Goal: Transaction & Acquisition: Download file/media

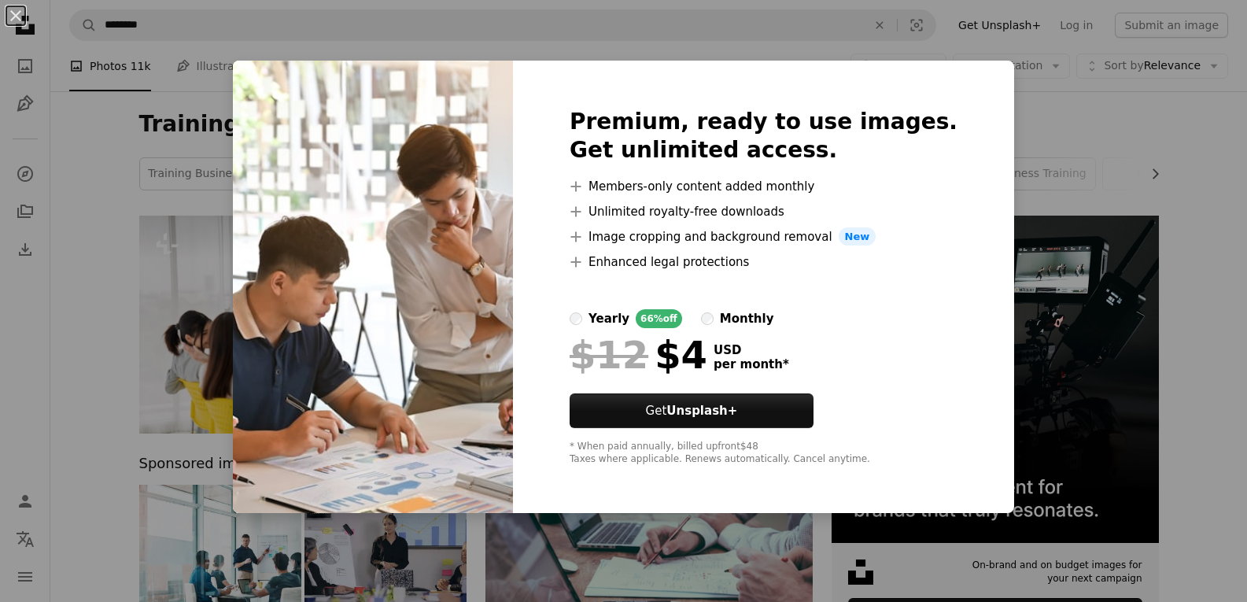
scroll to position [451, 0]
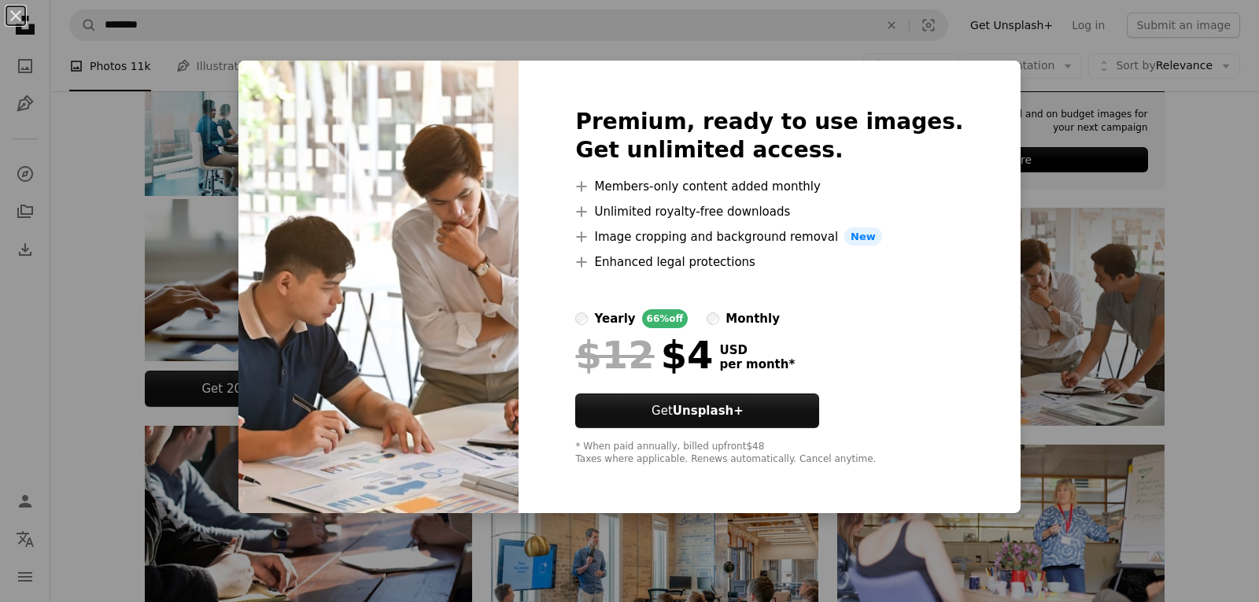
click at [1059, 85] on div "An X shape Premium, ready to use images. Get unlimited access. A plus sign Memb…" at bounding box center [629, 301] width 1259 height 602
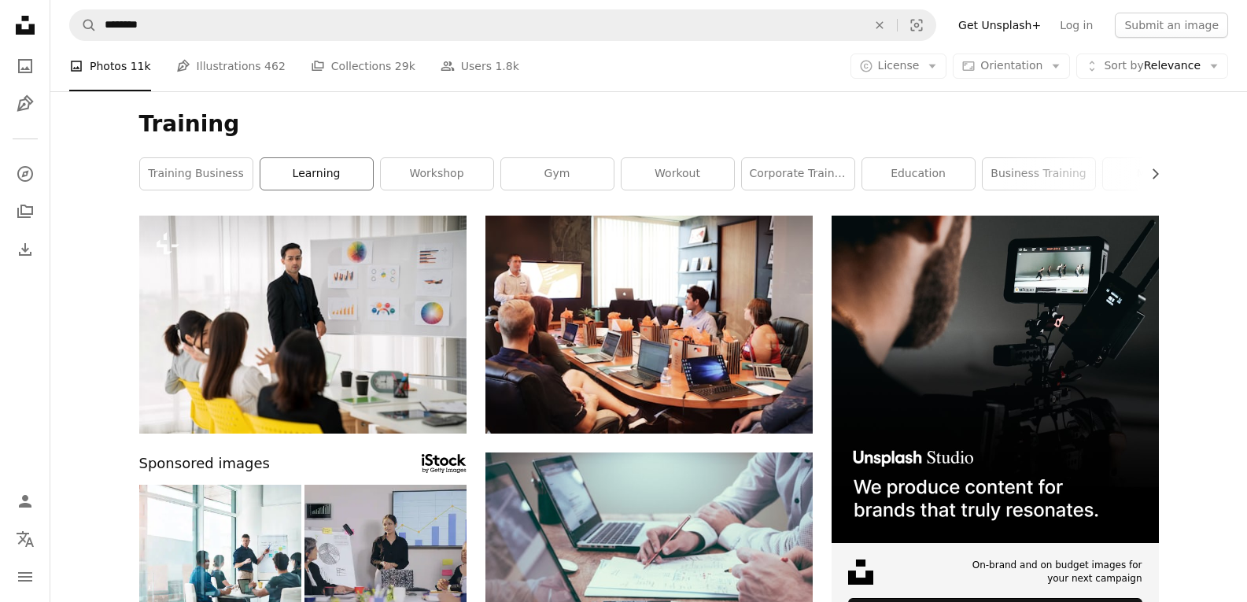
click at [338, 178] on link "learning" at bounding box center [316, 173] width 113 height 31
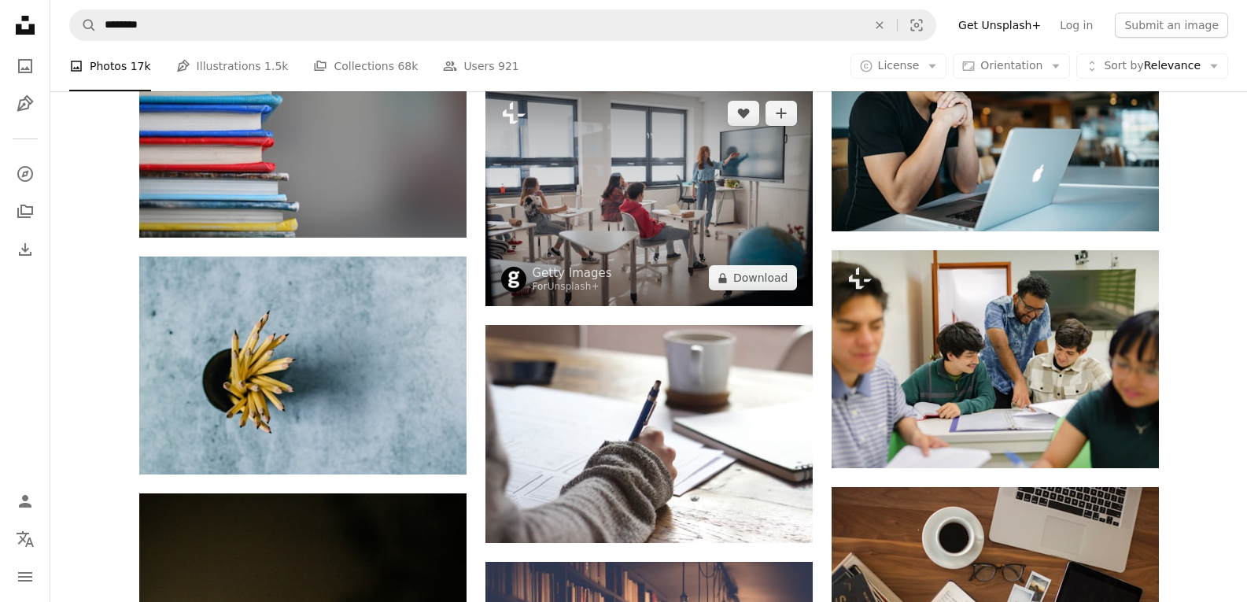
scroll to position [1259, 0]
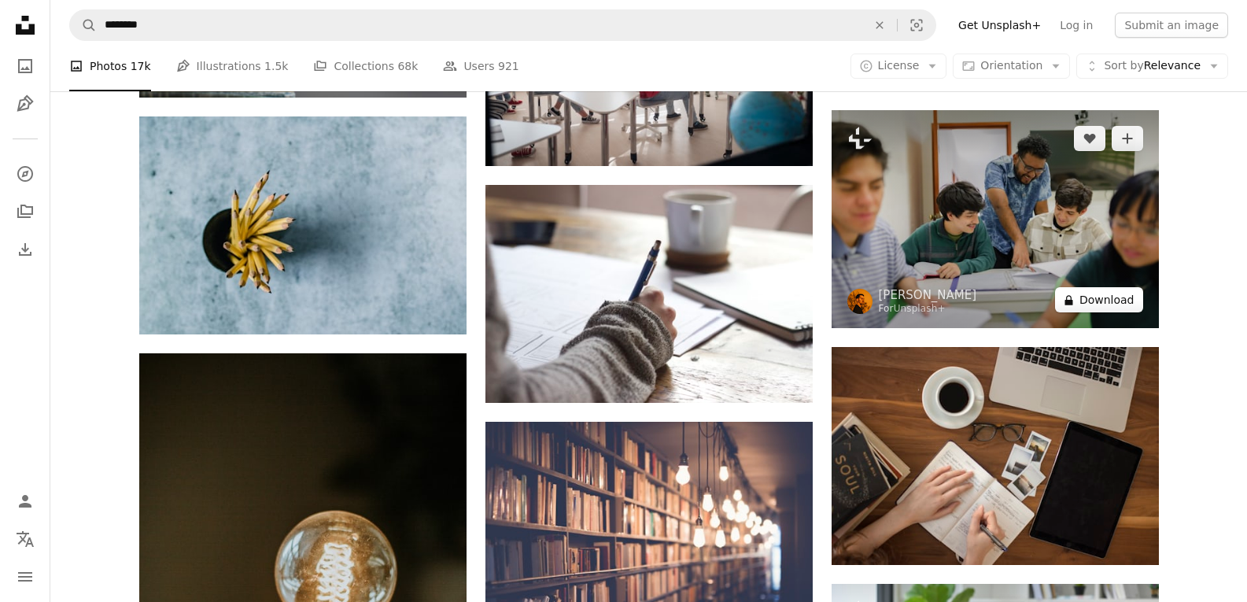
click at [1098, 303] on button "A lock Download" at bounding box center [1099, 299] width 88 height 25
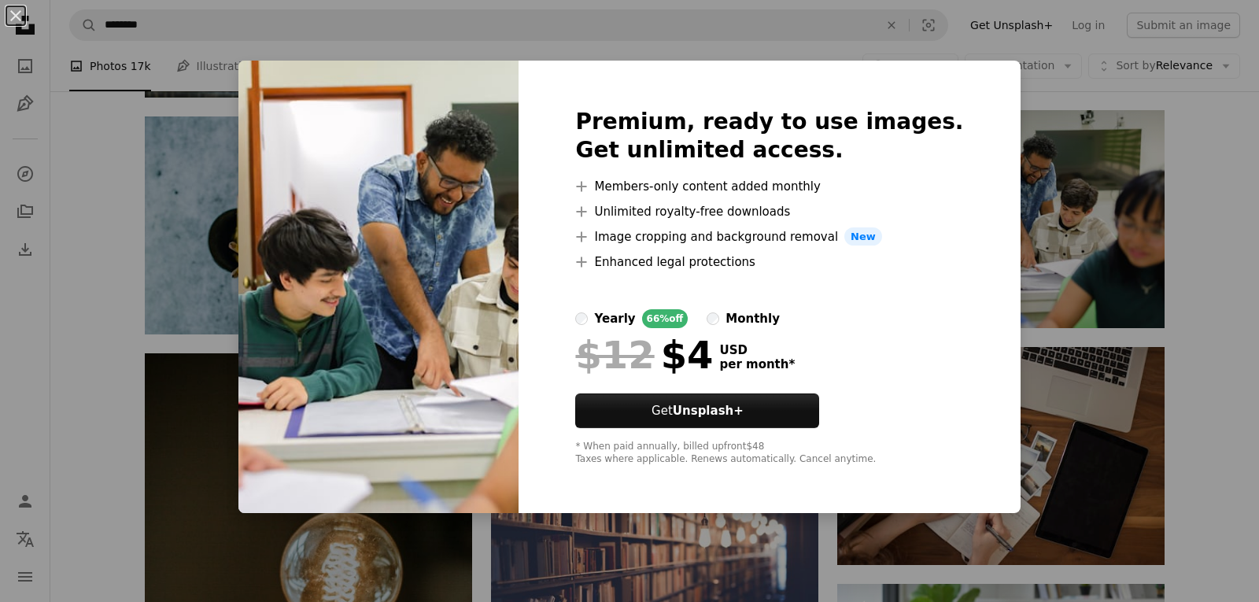
click at [1064, 131] on div "An X shape Premium, ready to use images. Get unlimited access. A plus sign Memb…" at bounding box center [629, 301] width 1259 height 602
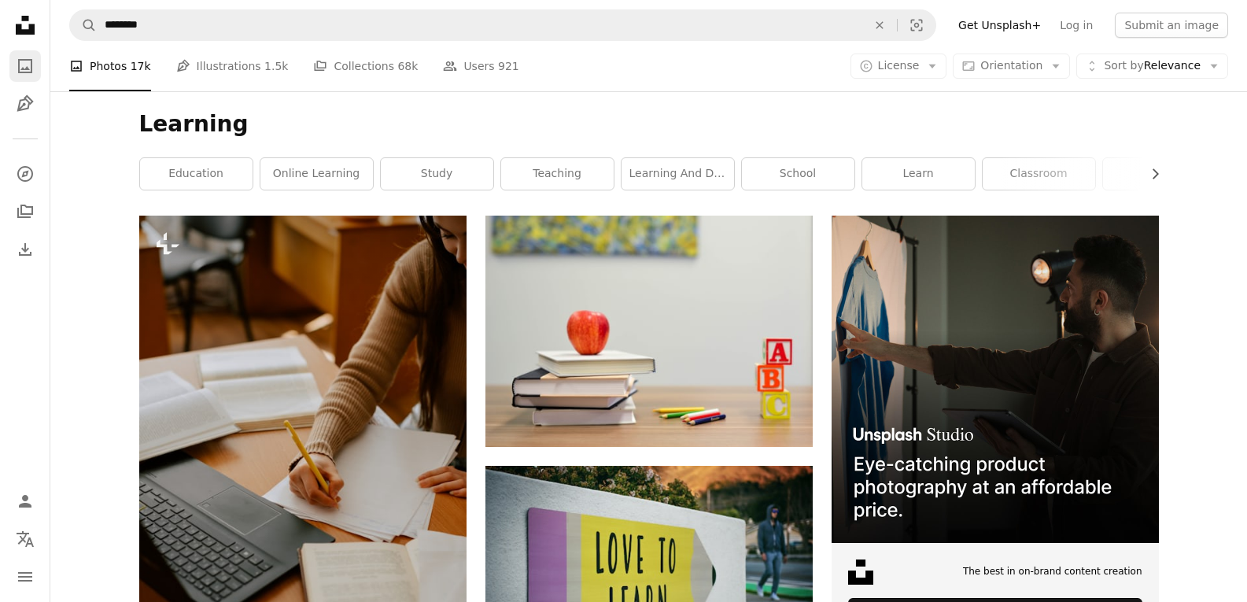
click at [25, 68] on icon "Photos" at bounding box center [25, 66] width 14 height 14
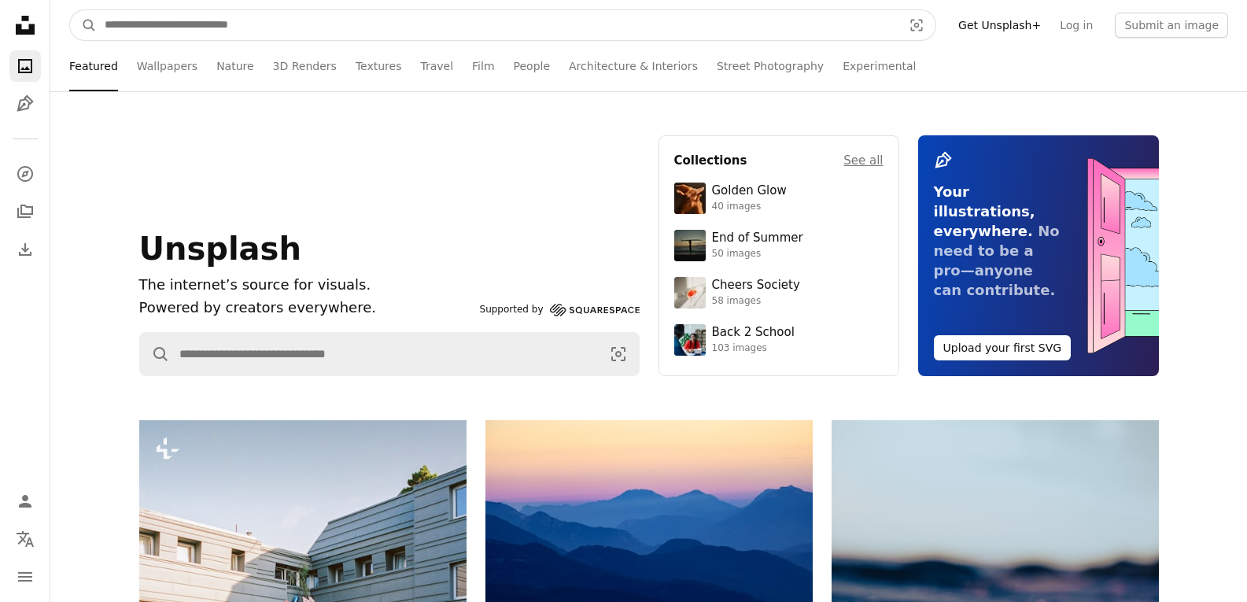
click at [209, 17] on input "Find visuals sitewide" at bounding box center [497, 25] width 801 height 30
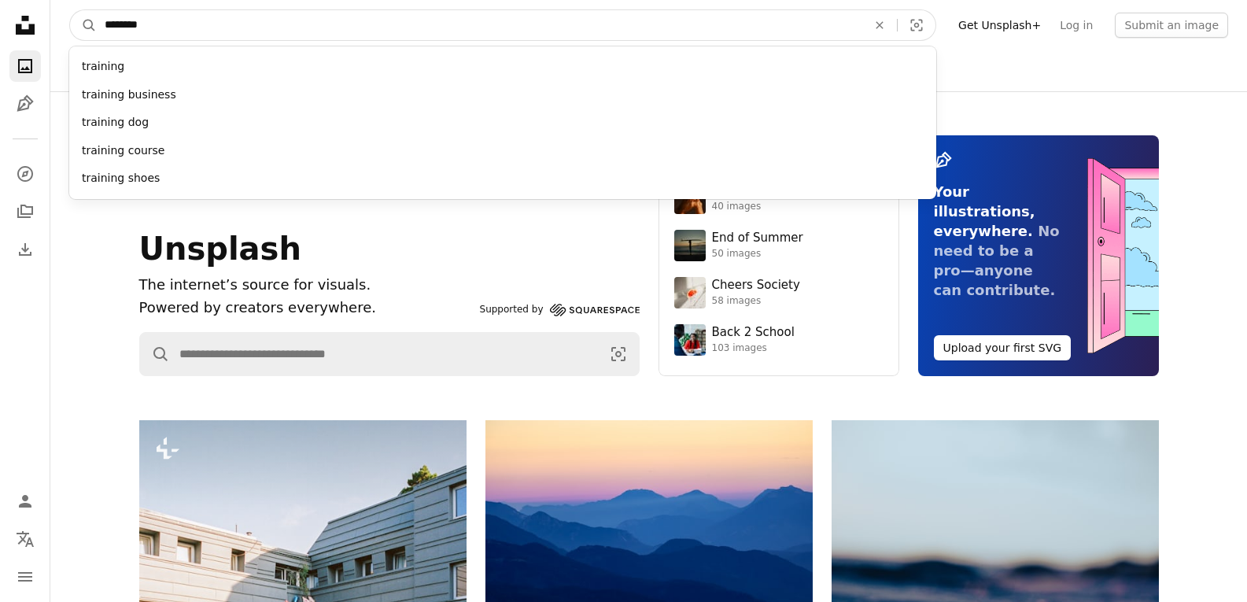
type input "********"
click at [70, 10] on button "A magnifying glass" at bounding box center [83, 25] width 27 height 30
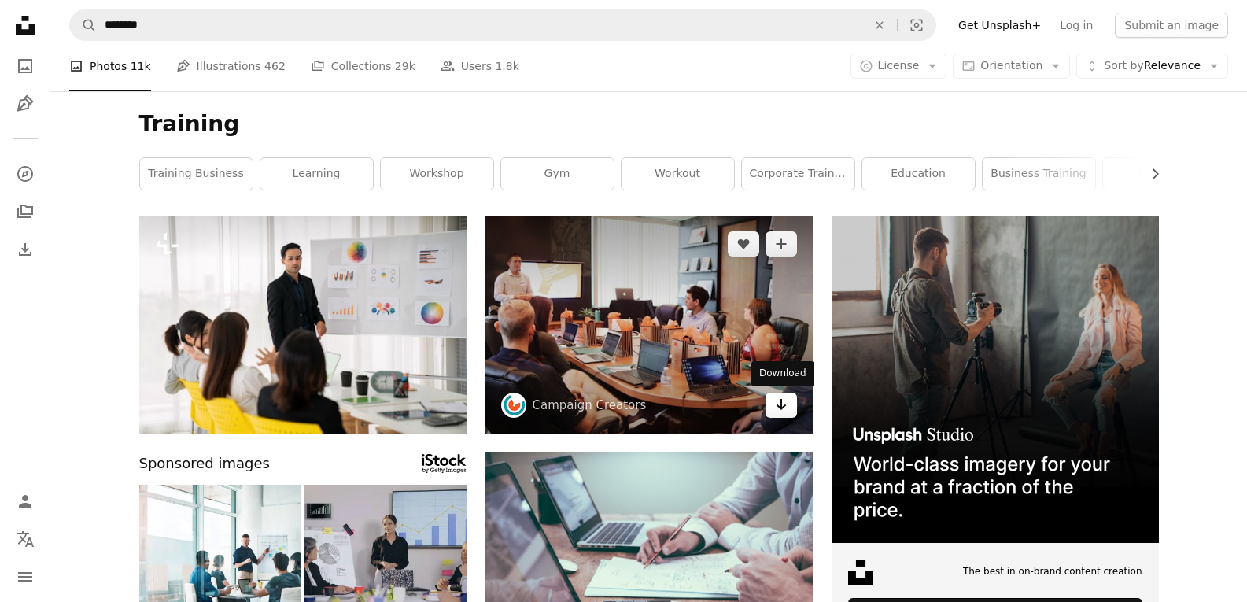
click at [788, 400] on link "Arrow pointing down" at bounding box center [781, 405] width 31 height 25
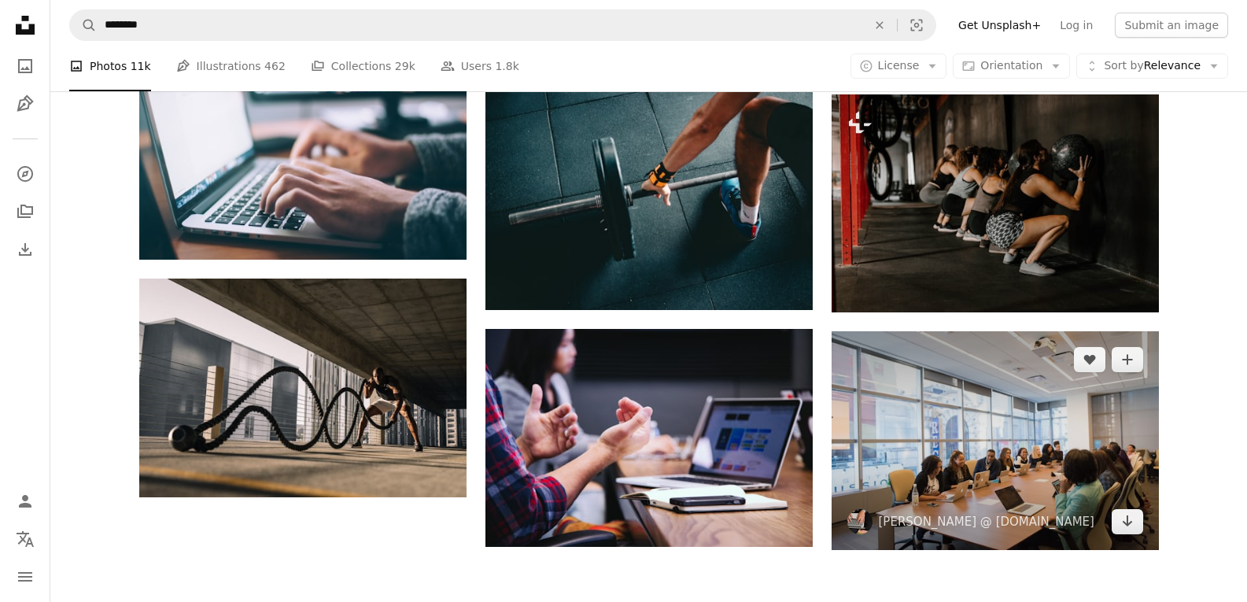
scroll to position [1495, 0]
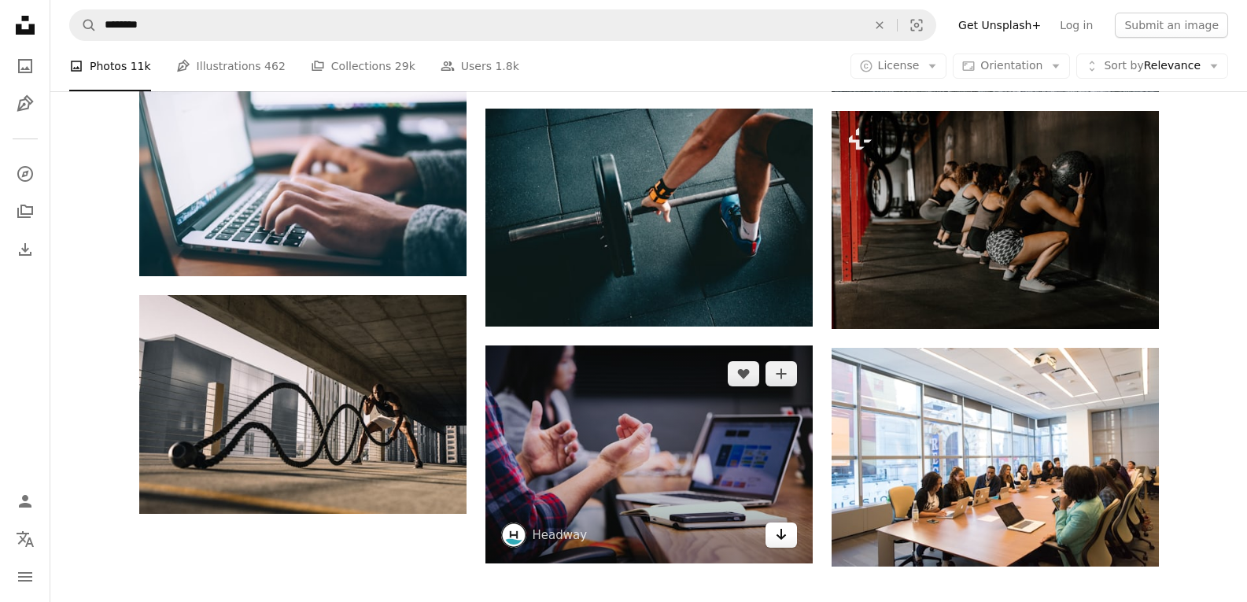
click at [773, 533] on link "Arrow pointing down" at bounding box center [781, 534] width 31 height 25
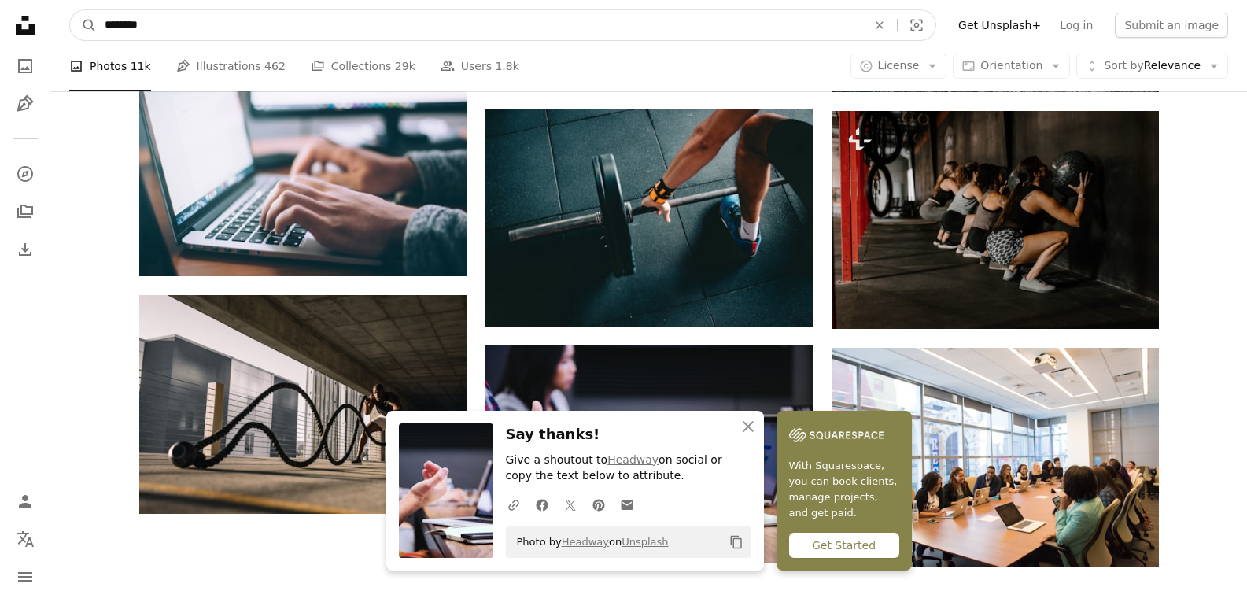
drag, startPoint x: 183, startPoint y: 35, endPoint x: 83, endPoint y: 42, distance: 100.2
click at [83, 42] on nav "A magnifying glass ******** An X shape Visual search Filters Get Unsplash+ Log …" at bounding box center [648, 25] width 1197 height 50
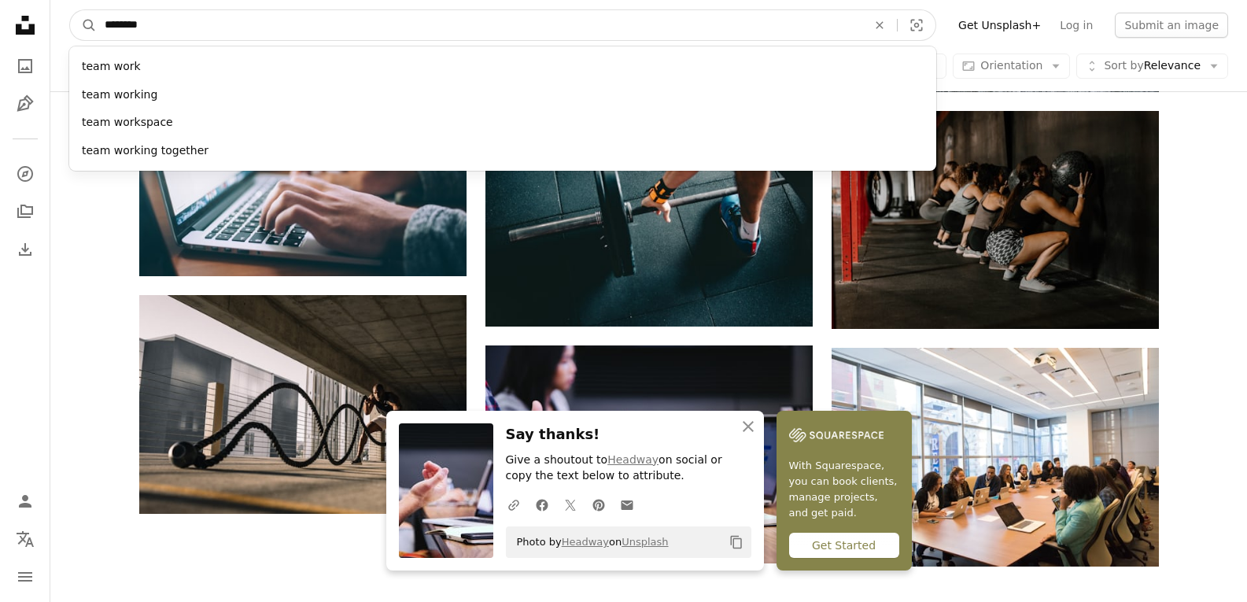
type input "*********"
click button "A magnifying glass" at bounding box center [83, 25] width 27 height 30
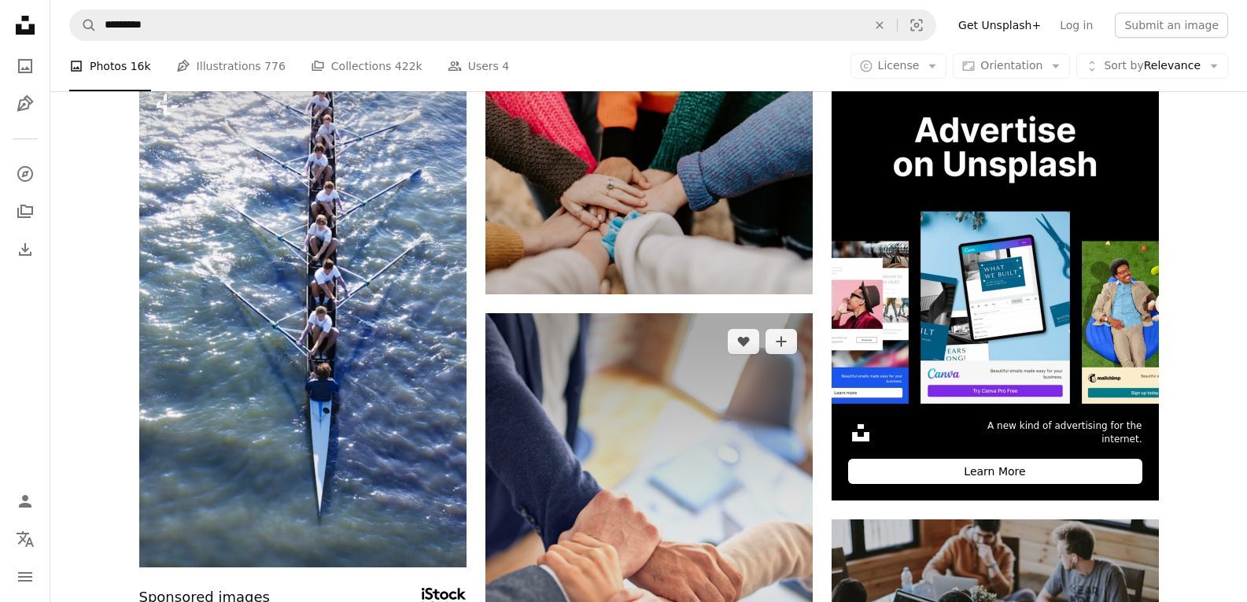
scroll to position [315, 0]
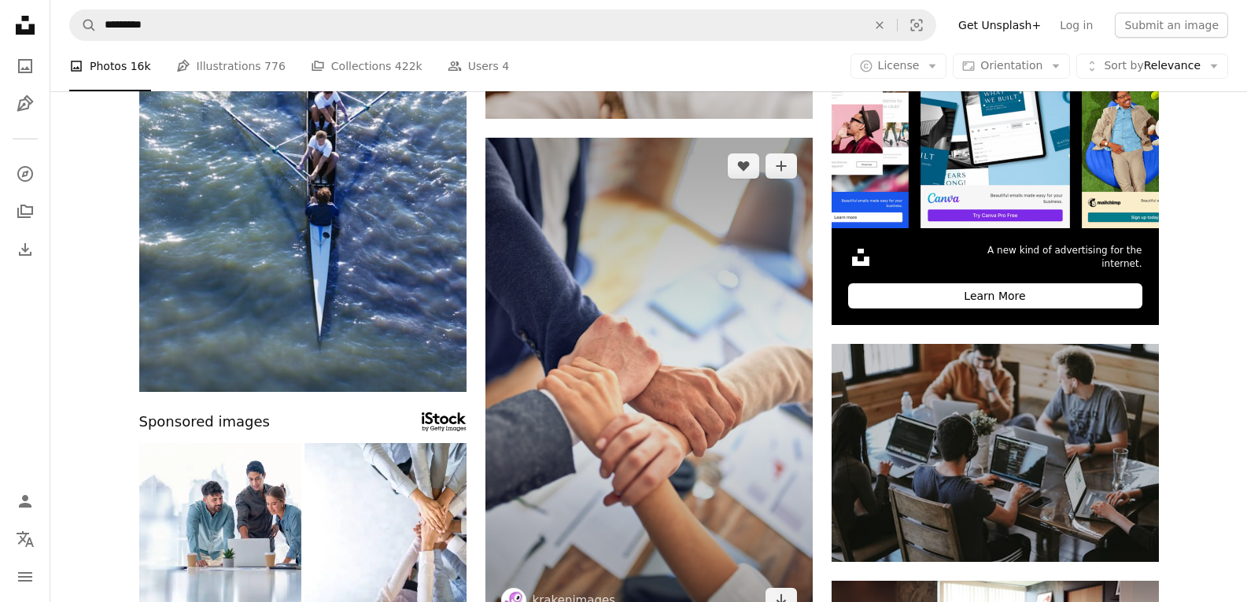
click at [602, 361] on img at bounding box center [648, 383] width 327 height 491
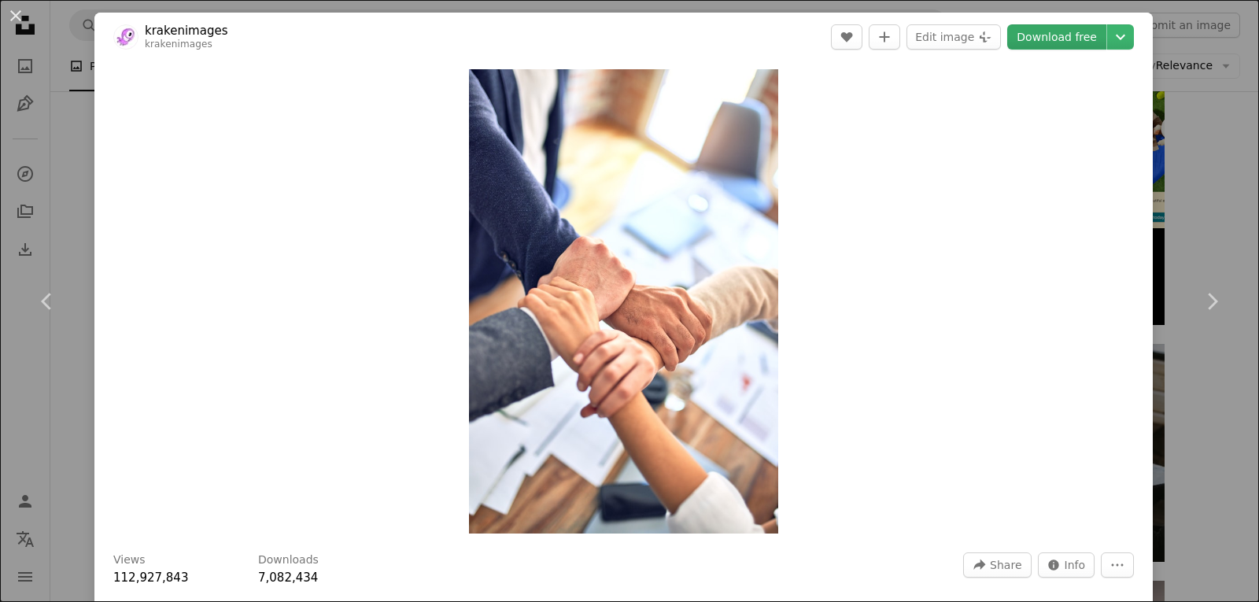
click at [1068, 38] on link "Download free" at bounding box center [1056, 36] width 99 height 25
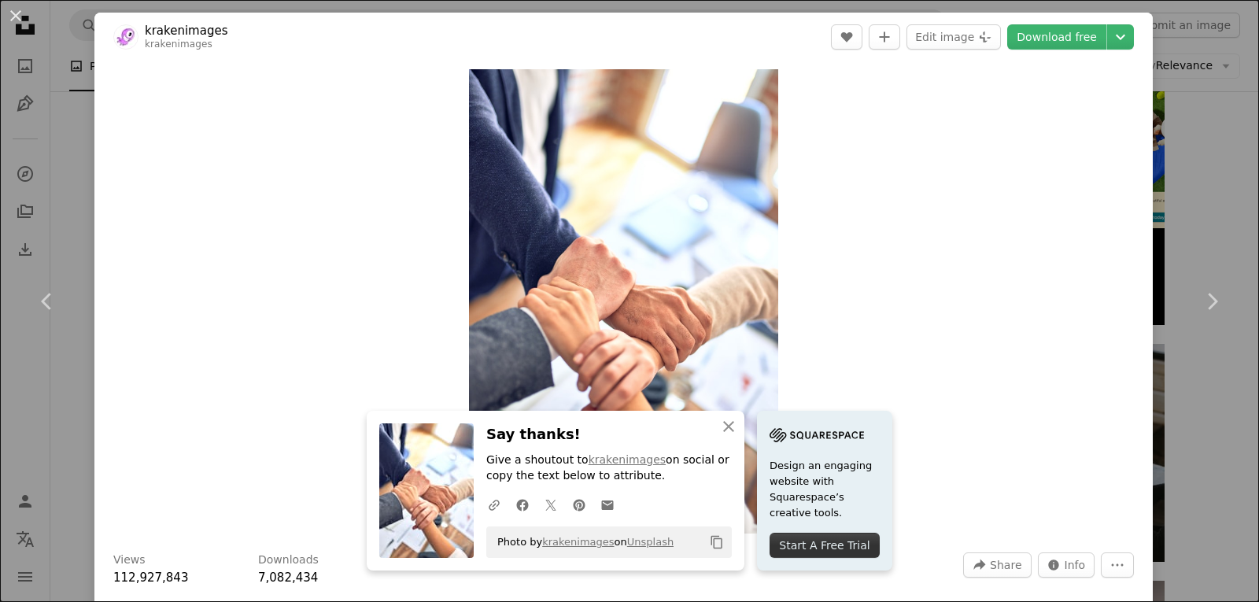
click at [1213, 153] on div "An X shape Chevron left Chevron right krakenimages krakenimages A heart A plus …" at bounding box center [629, 301] width 1259 height 602
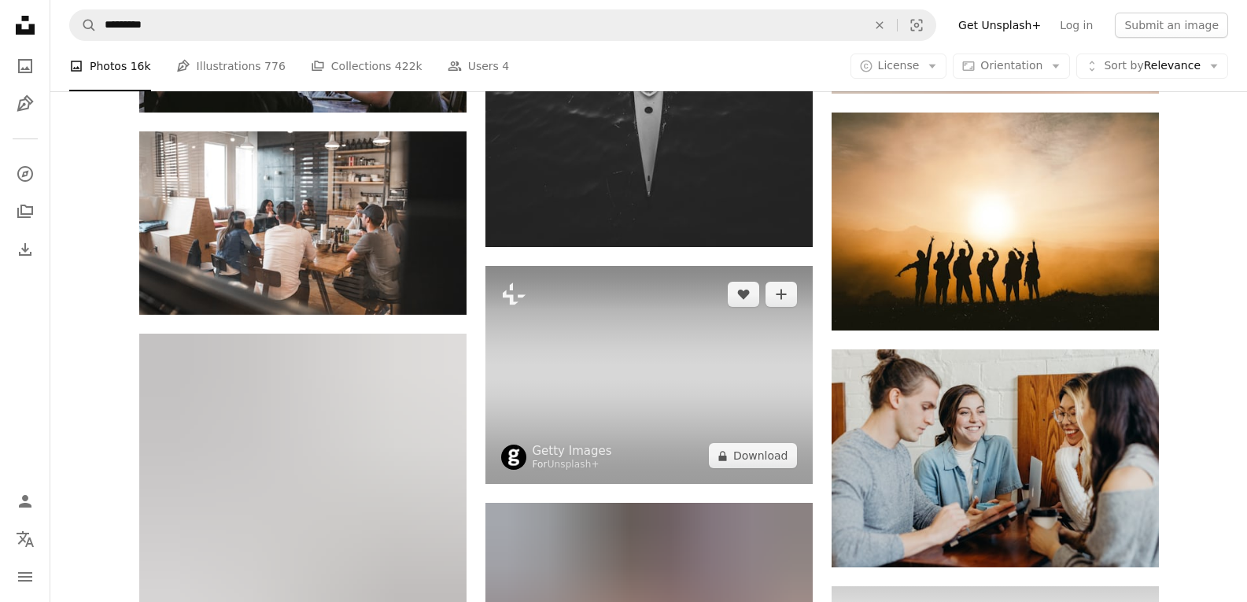
scroll to position [1888, 0]
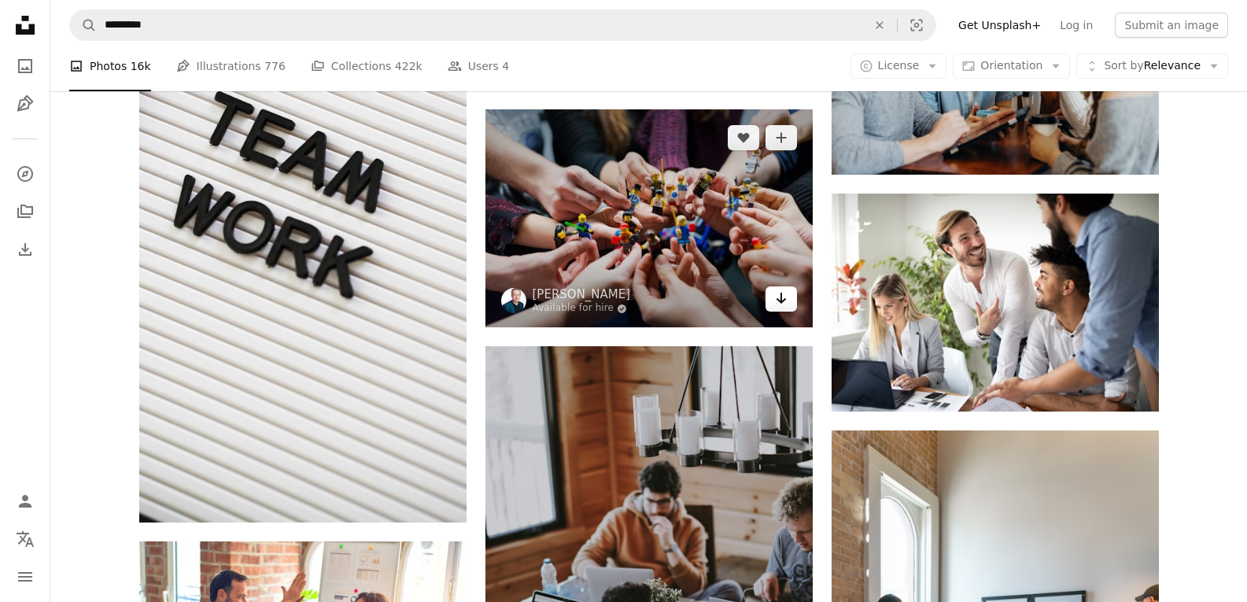
click at [777, 298] on icon "Download" at bounding box center [781, 298] width 10 height 11
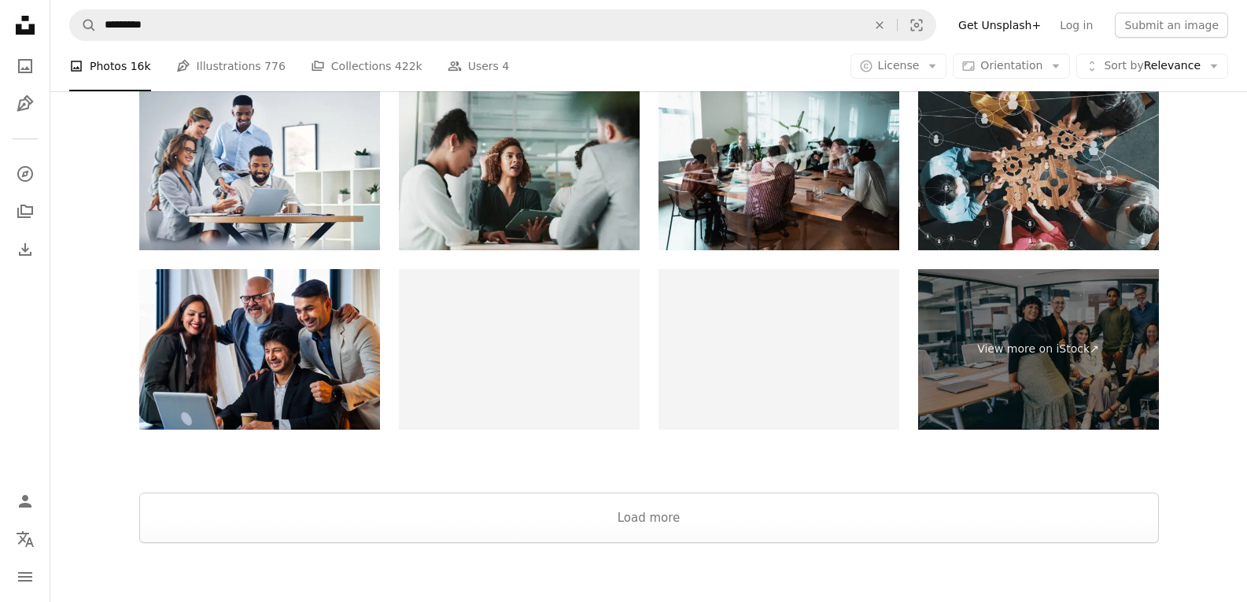
scroll to position [2833, 0]
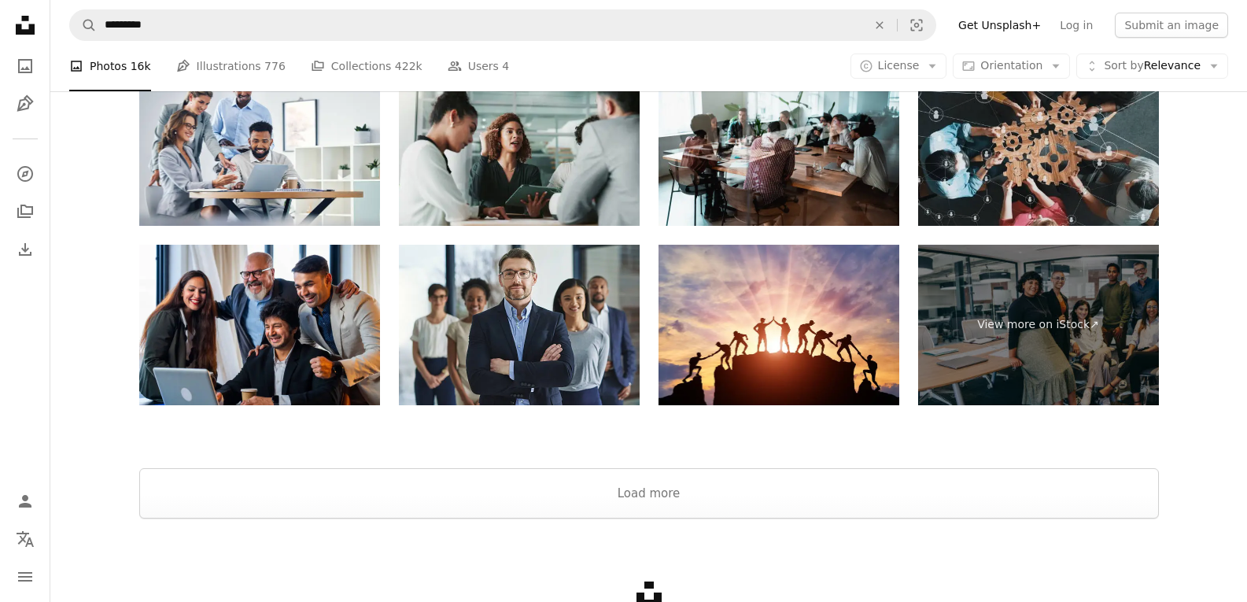
click at [1025, 178] on img at bounding box center [1038, 145] width 241 height 161
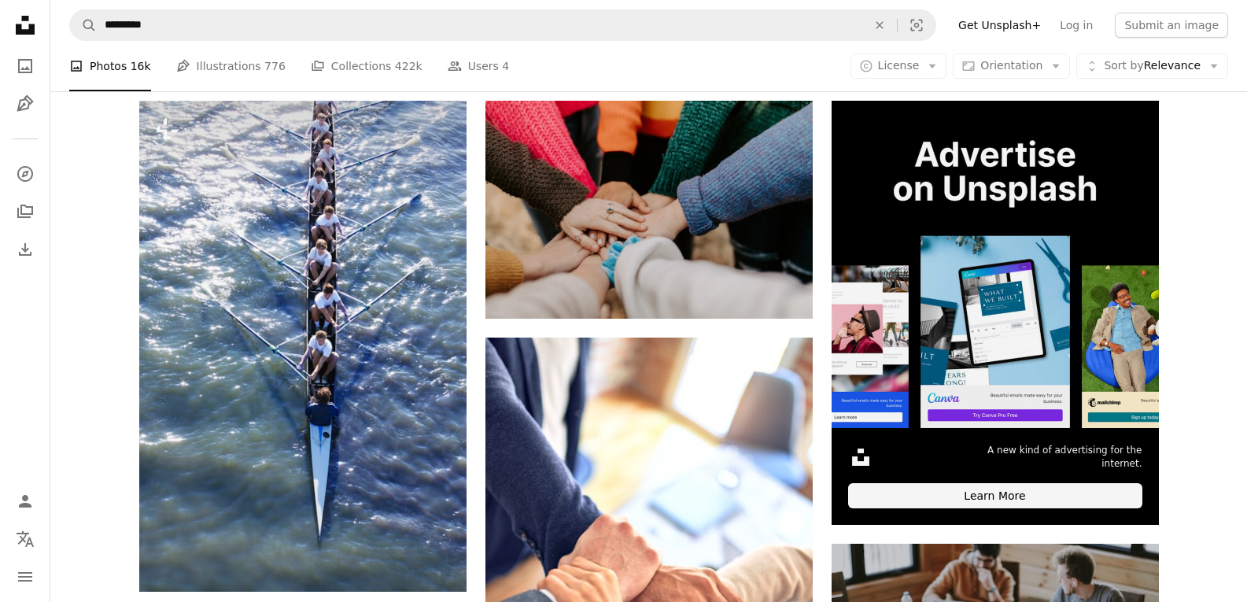
scroll to position [0, 0]
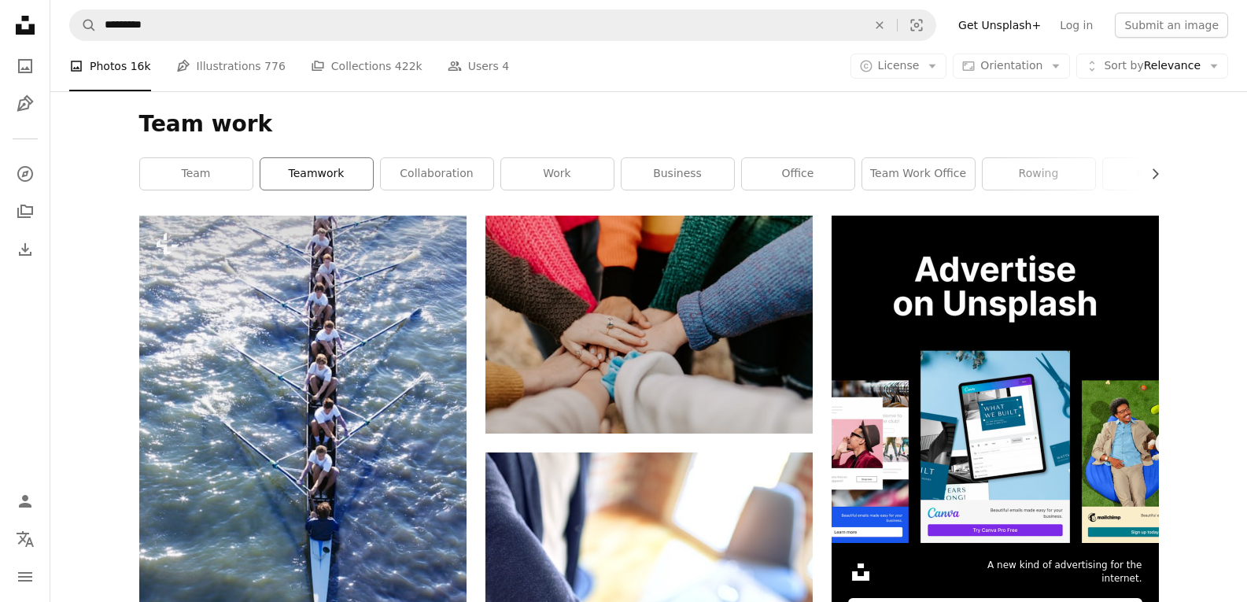
click at [312, 175] on link "teamwork" at bounding box center [316, 173] width 113 height 31
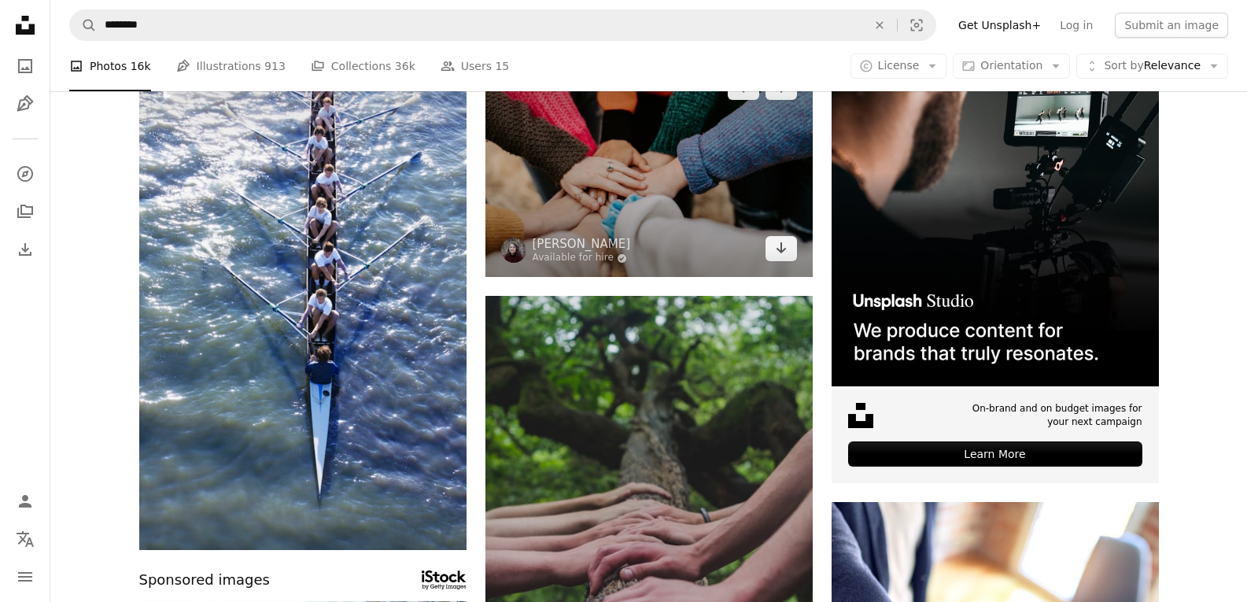
scroll to position [157, 0]
click at [775, 243] on icon "Arrow pointing down" at bounding box center [781, 247] width 13 height 19
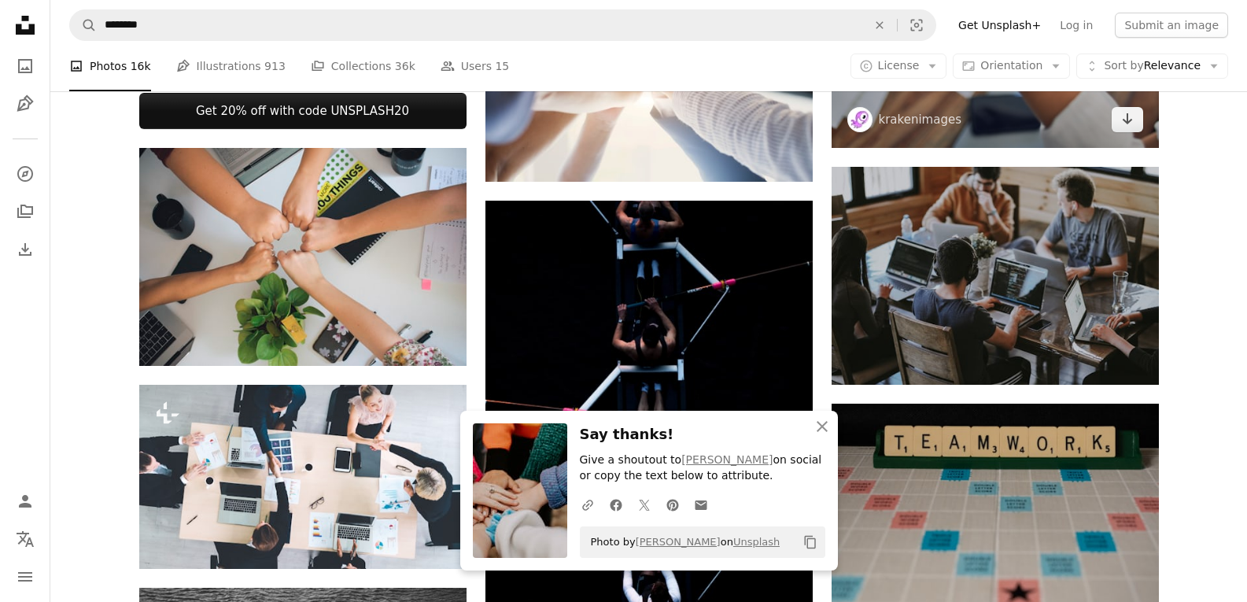
scroll to position [1102, 0]
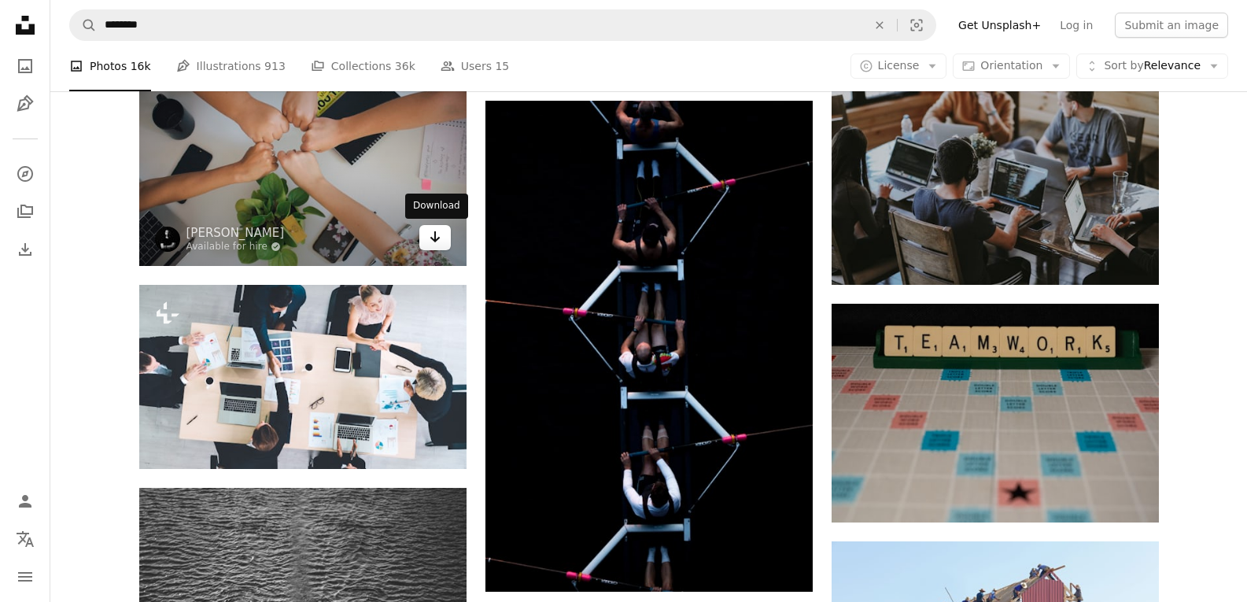
click at [439, 239] on icon "Arrow pointing down" at bounding box center [435, 236] width 13 height 19
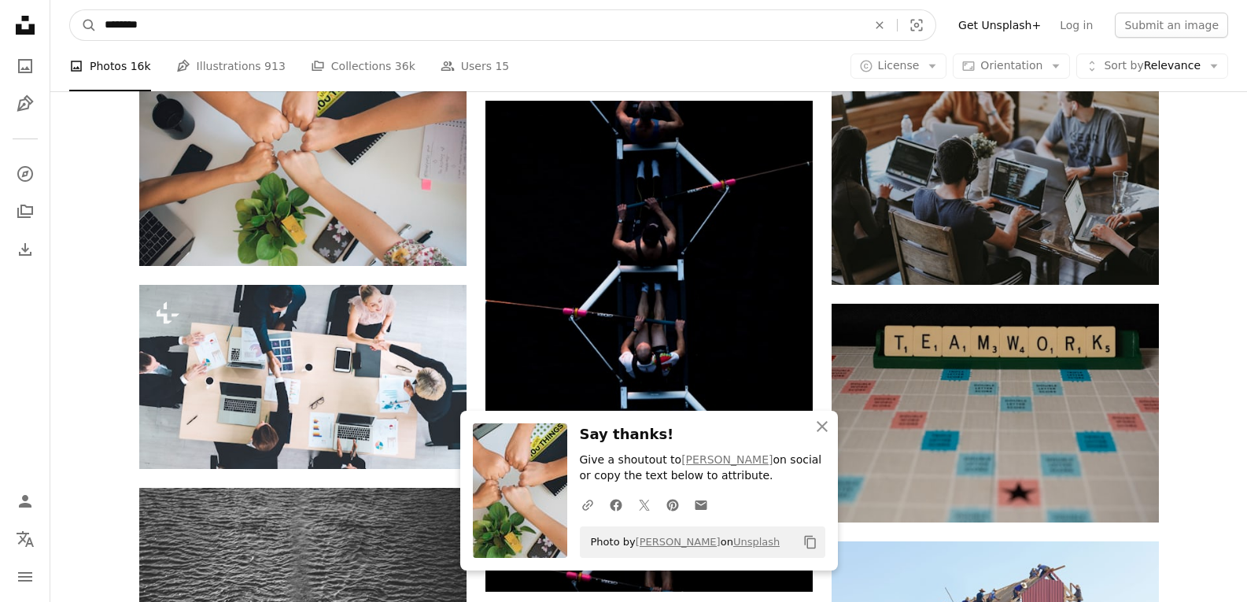
drag, startPoint x: 172, startPoint y: 24, endPoint x: 26, endPoint y: 27, distance: 146.4
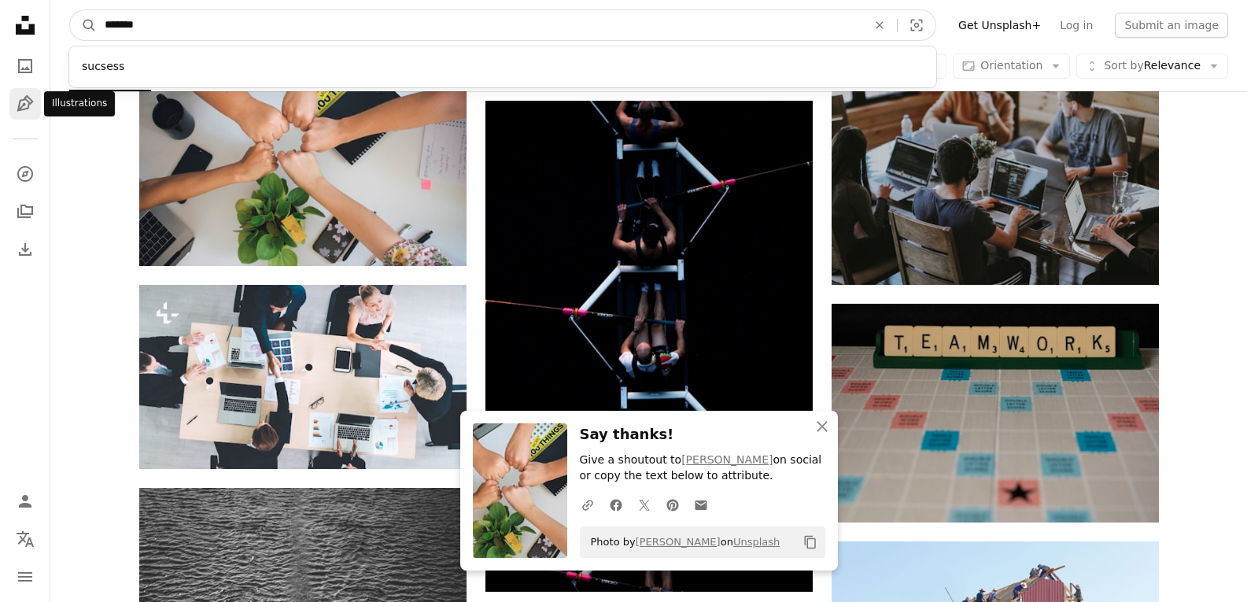
type input "*******"
click at [70, 10] on button "A magnifying glass" at bounding box center [83, 25] width 27 height 30
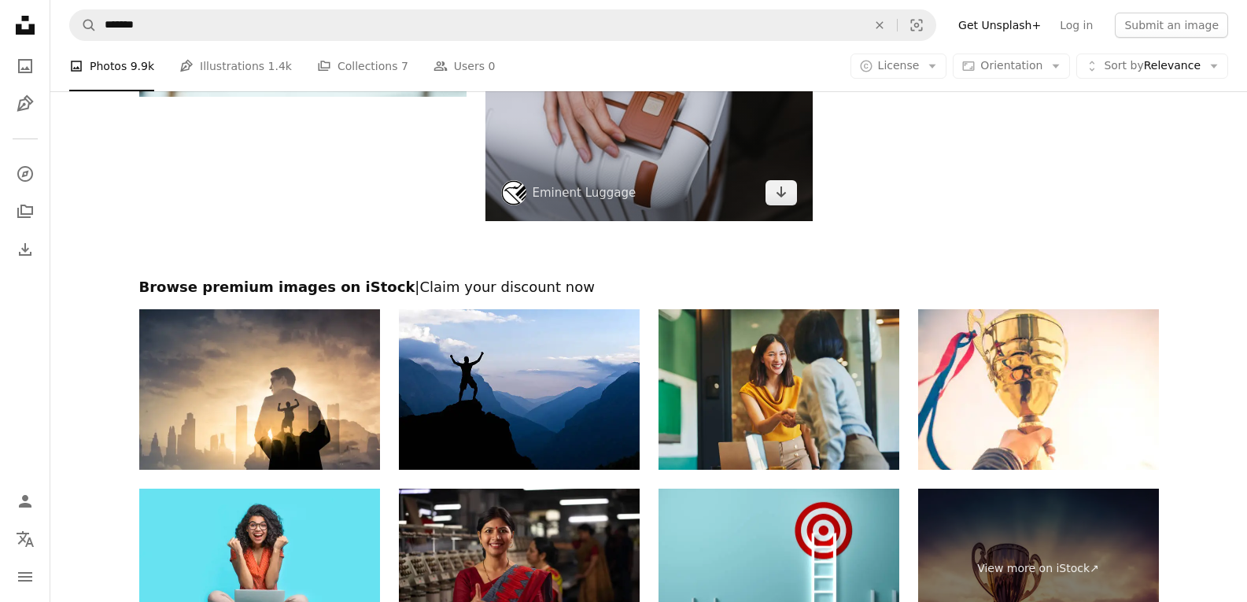
scroll to position [2754, 0]
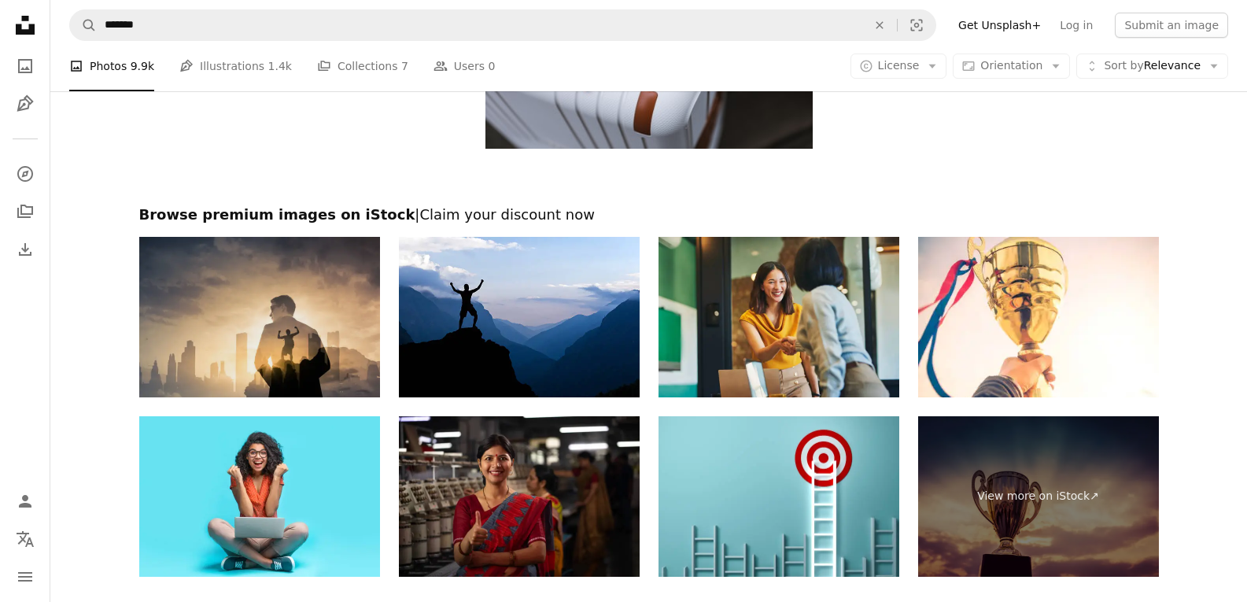
click at [333, 345] on img at bounding box center [259, 317] width 241 height 161
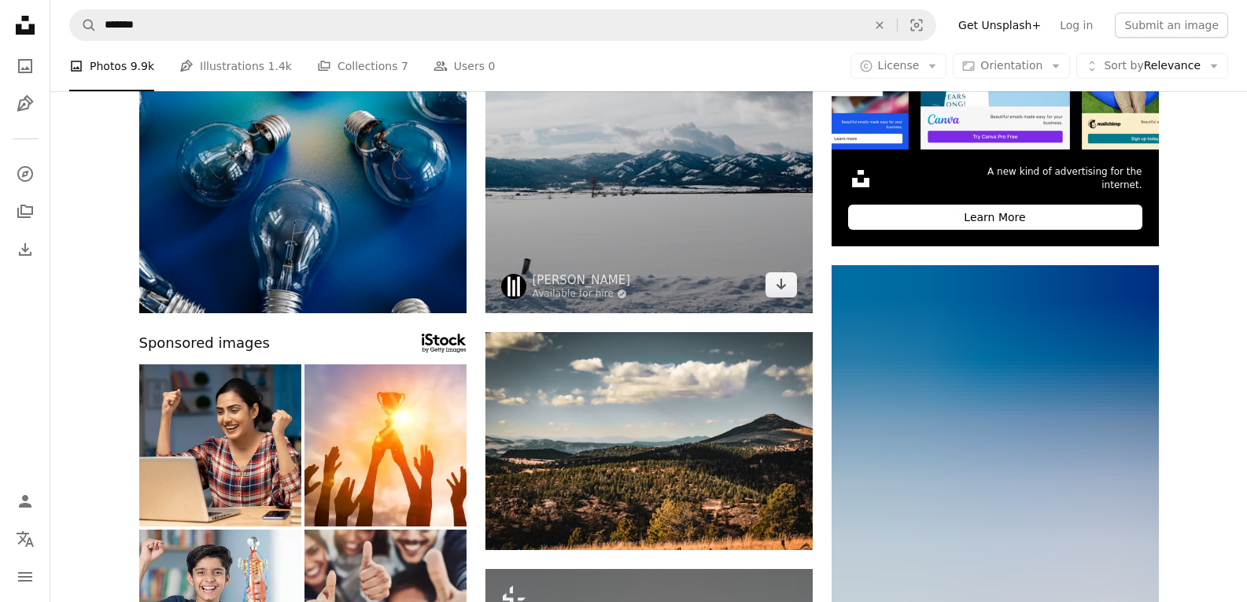
scroll to position [0, 0]
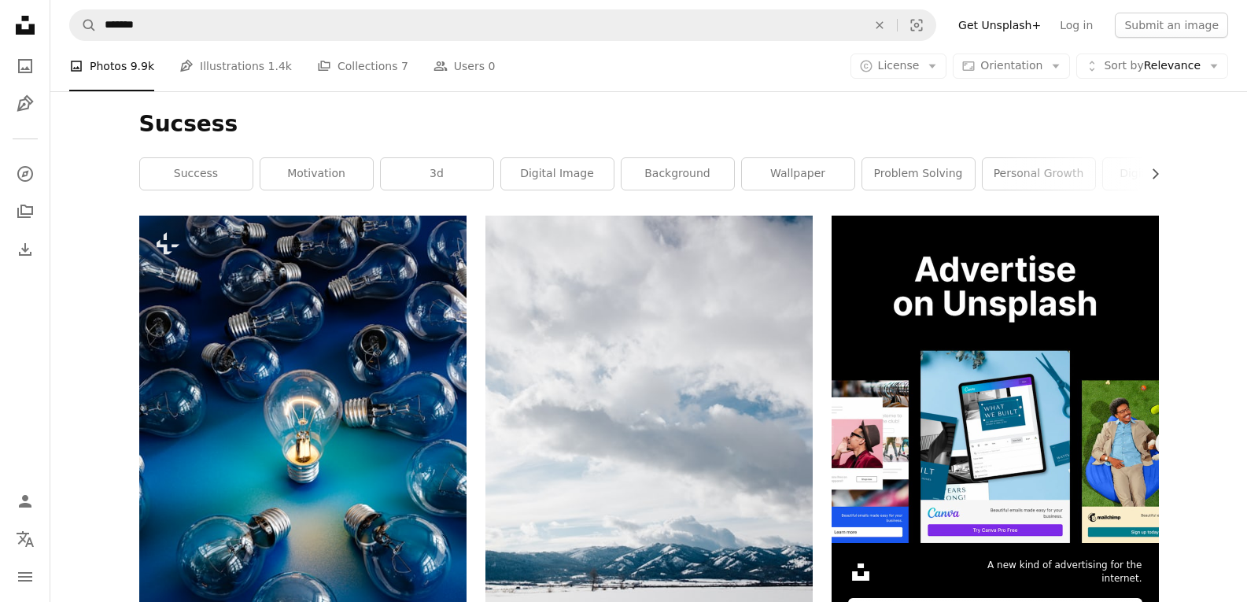
click at [184, 178] on link "success" at bounding box center [196, 173] width 113 height 31
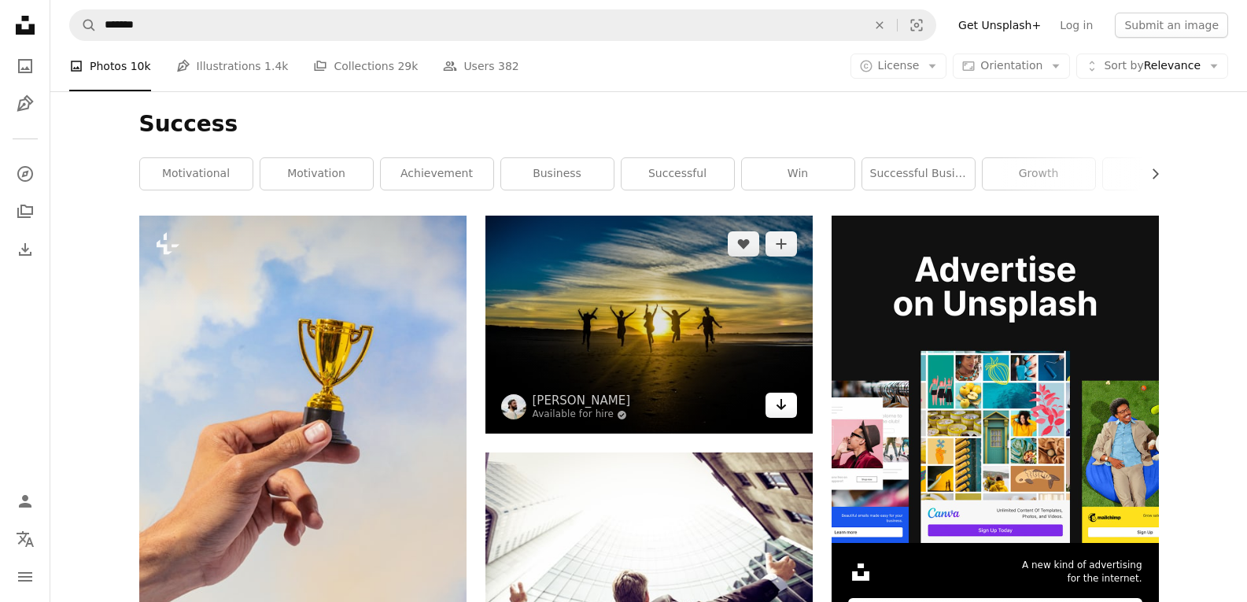
click at [780, 407] on icon "Download" at bounding box center [781, 404] width 10 height 11
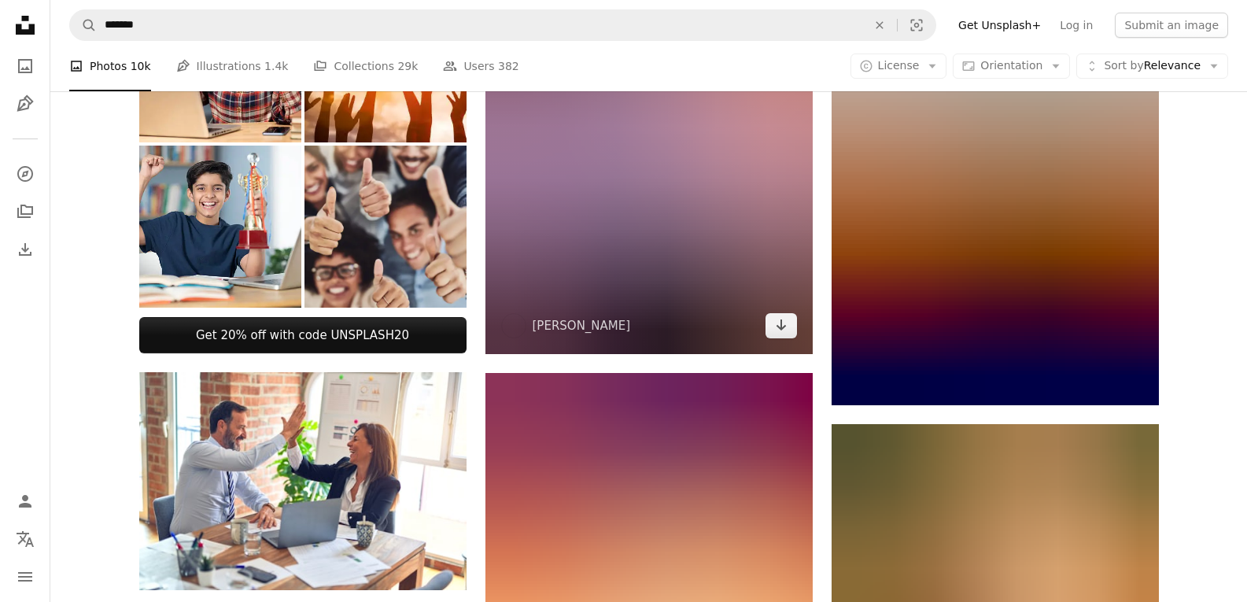
scroll to position [944, 0]
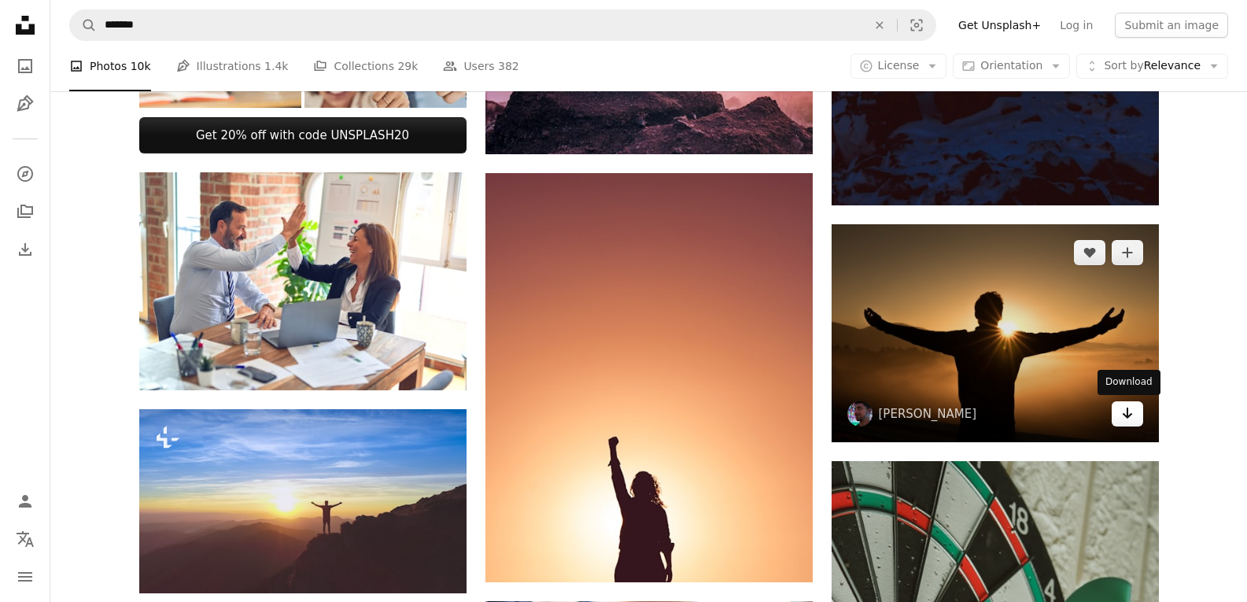
click at [1126, 415] on icon "Download" at bounding box center [1127, 413] width 10 height 11
